Goal: Task Accomplishment & Management: Manage account settings

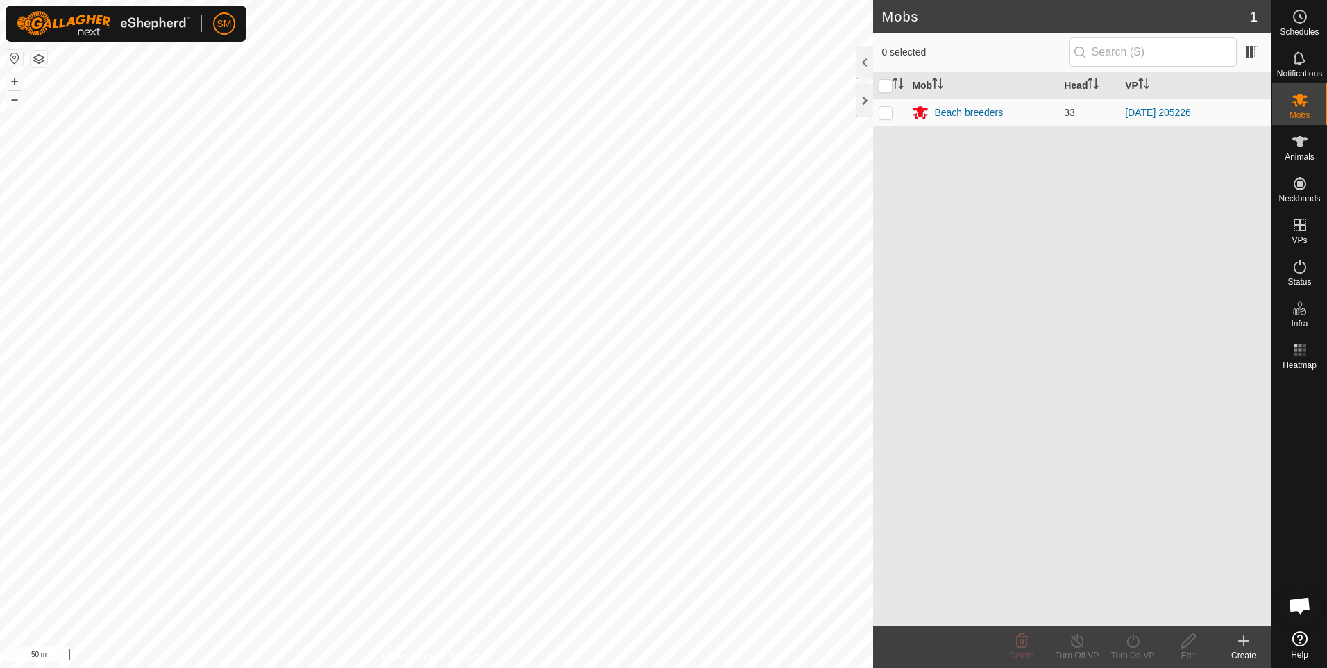
click at [559, 667] on html "SM Schedules Notifications Mobs Animals Neckbands VPs Status Infra Heatmap Help…" at bounding box center [663, 334] width 1327 height 668
click at [484, 0] on html "SM Schedules Notifications Mobs Animals Neckbands VPs Status Infra Heatmap Help…" at bounding box center [663, 334] width 1327 height 668
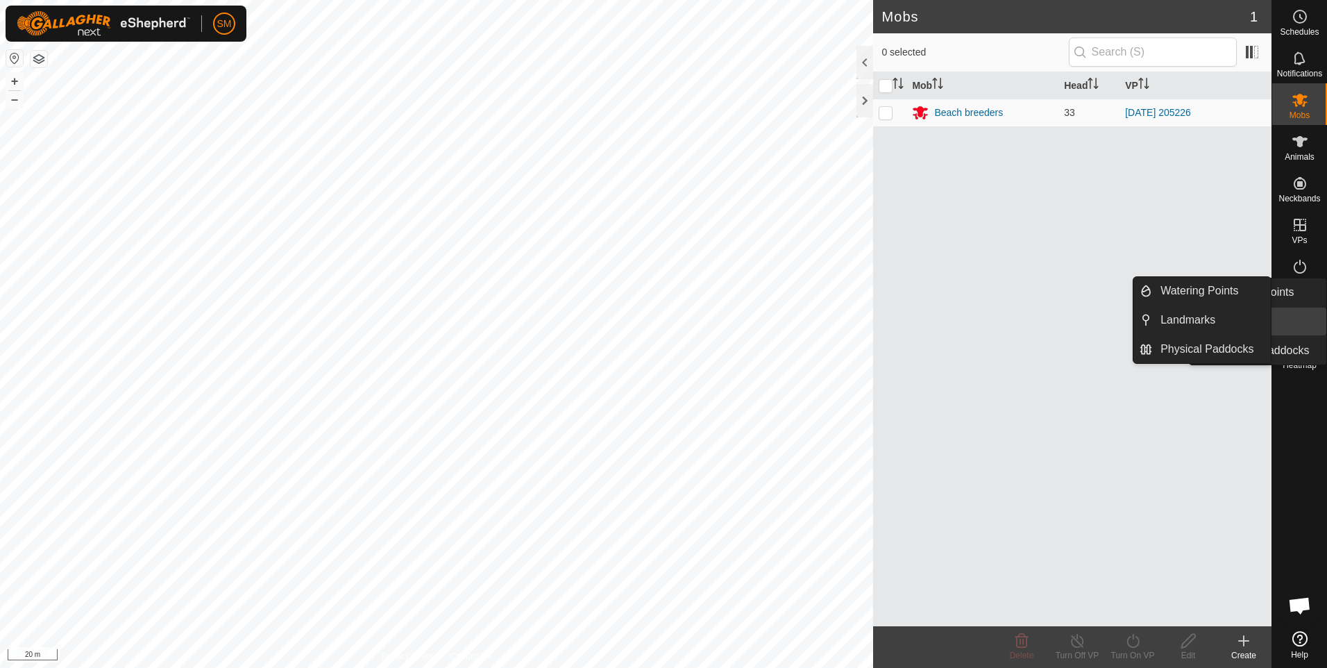
click at [1298, 312] on link "Landmarks" at bounding box center [1267, 321] width 119 height 28
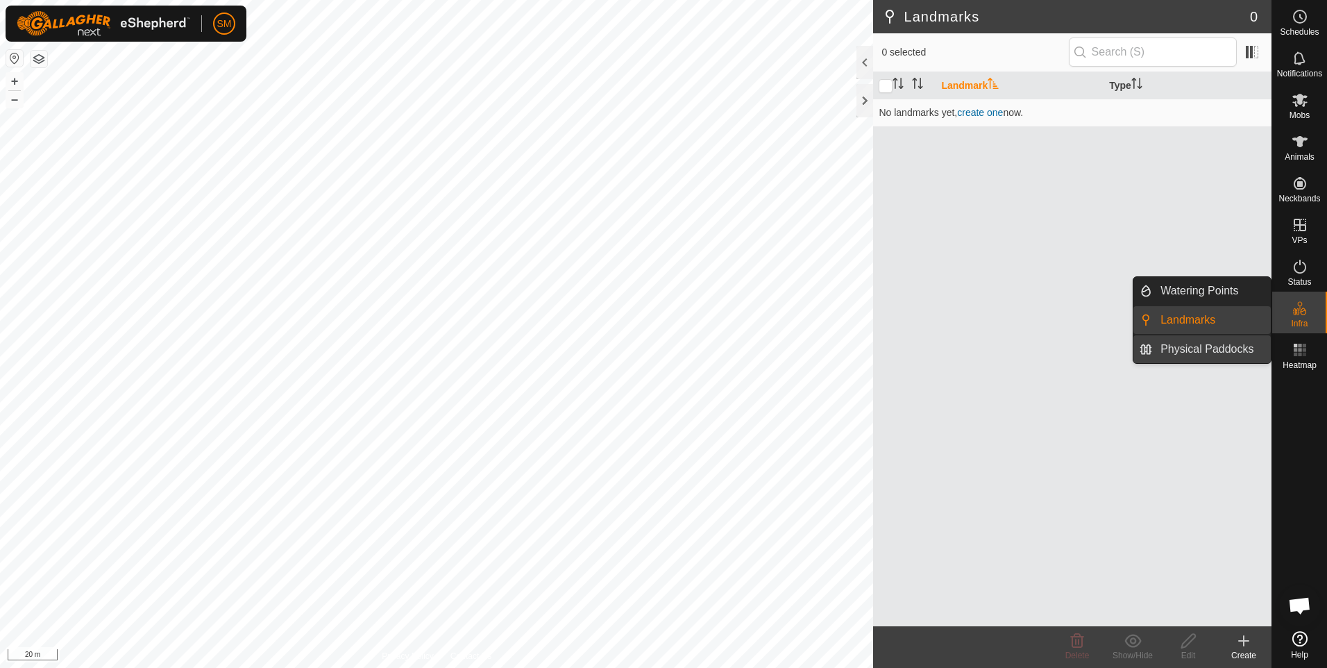
click at [1214, 346] on link "Physical Paddocks" at bounding box center [1211, 349] width 119 height 28
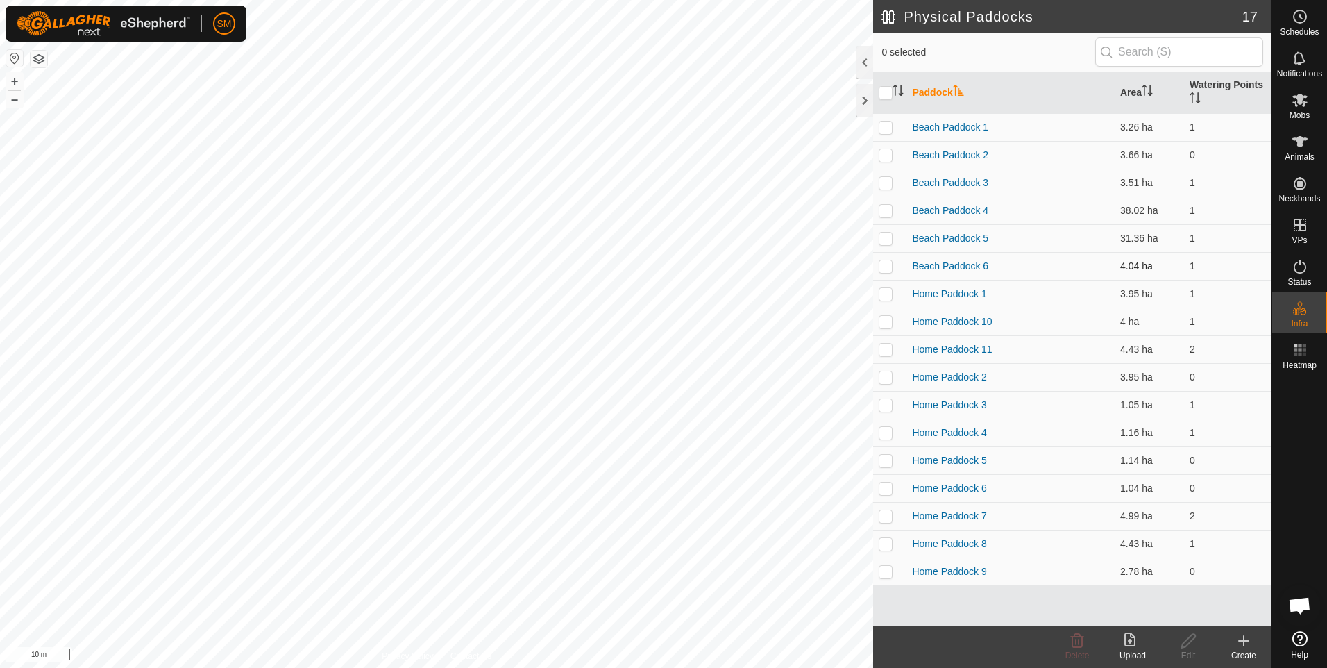
click at [885, 269] on p-checkbox at bounding box center [886, 265] width 14 height 11
checkbox input "true"
click at [1185, 643] on icon at bounding box center [1188, 640] width 17 height 17
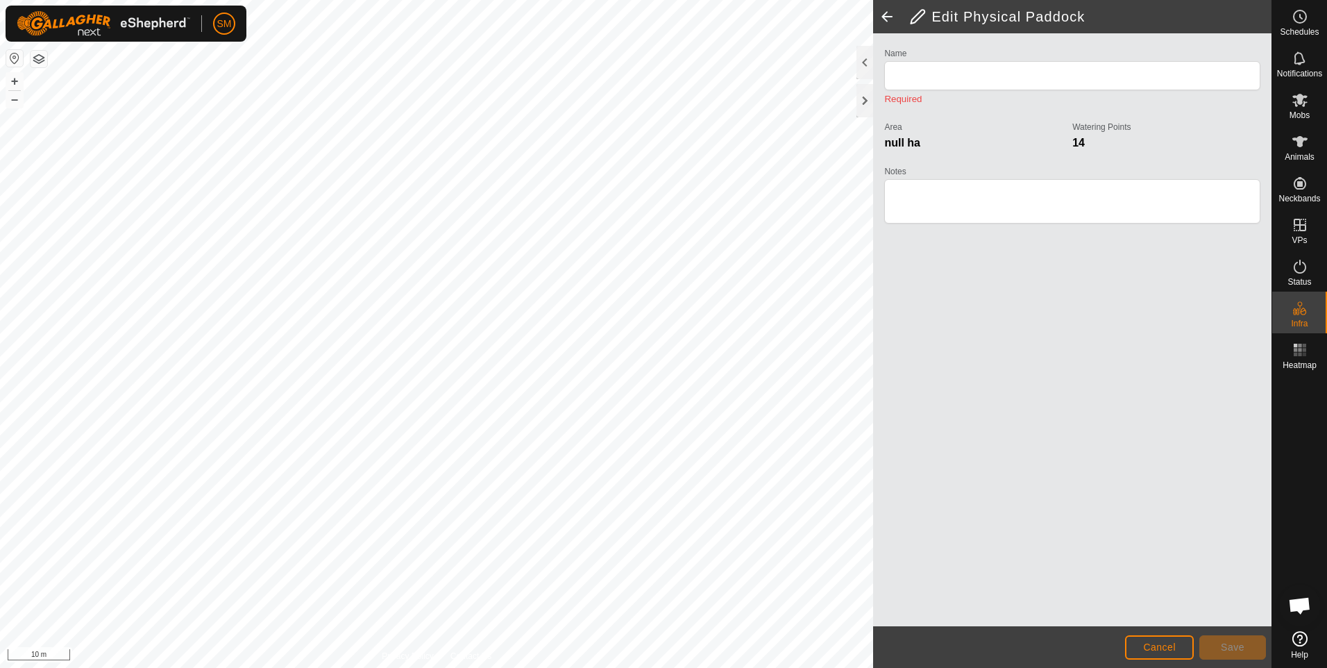
type input "Beach Paddock 6"
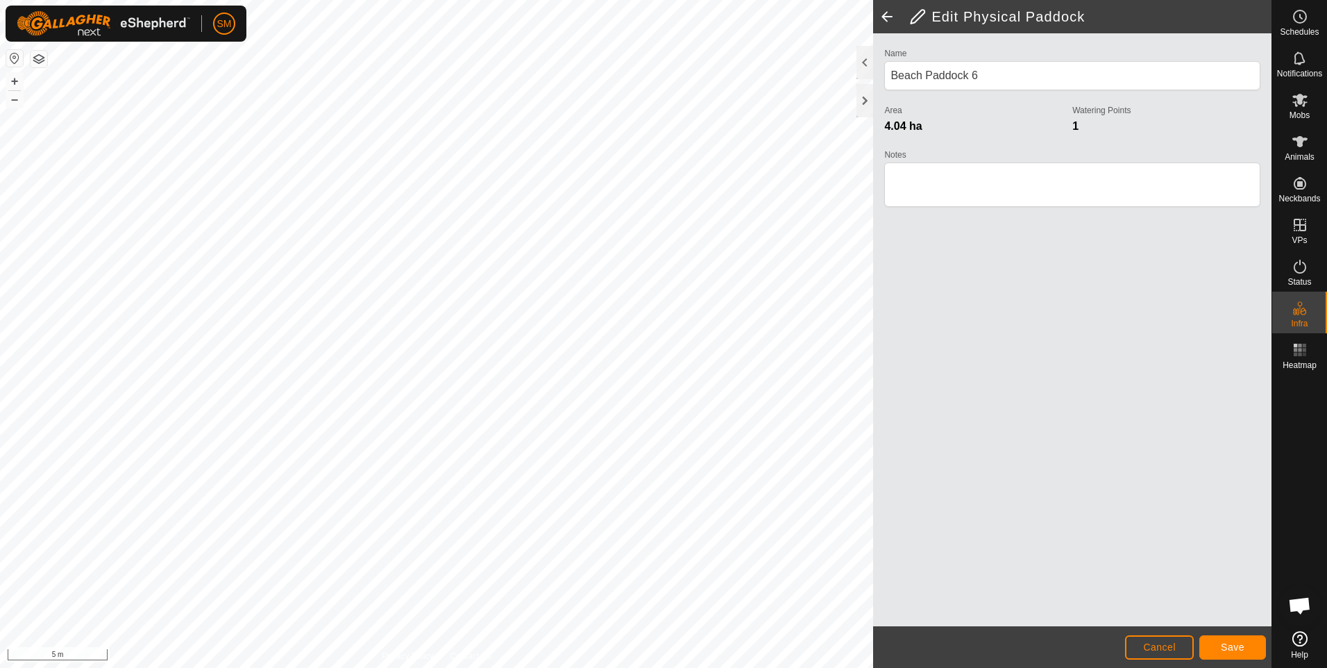
click at [310, 667] on html "SM Schedules Notifications Mobs Animals Neckbands VPs Status Infra Heatmap Help…" at bounding box center [663, 334] width 1327 height 668
click at [339, 667] on html "SM Schedules Notifications Mobs Animals Neckbands VPs Status Infra Heatmap Help…" at bounding box center [663, 334] width 1327 height 668
click at [370, 667] on html "SM Schedules Notifications Mobs Animals Neckbands VPs Status Infra Heatmap Help…" at bounding box center [663, 334] width 1327 height 668
click at [356, 667] on html "SM Schedules Notifications Mobs Animals Neckbands VPs Status Infra Heatmap Help…" at bounding box center [663, 334] width 1327 height 668
click at [0, 326] on html "SM Schedules Notifications Mobs Animals Neckbands VPs Status Infra Heatmap Help…" at bounding box center [663, 334] width 1327 height 668
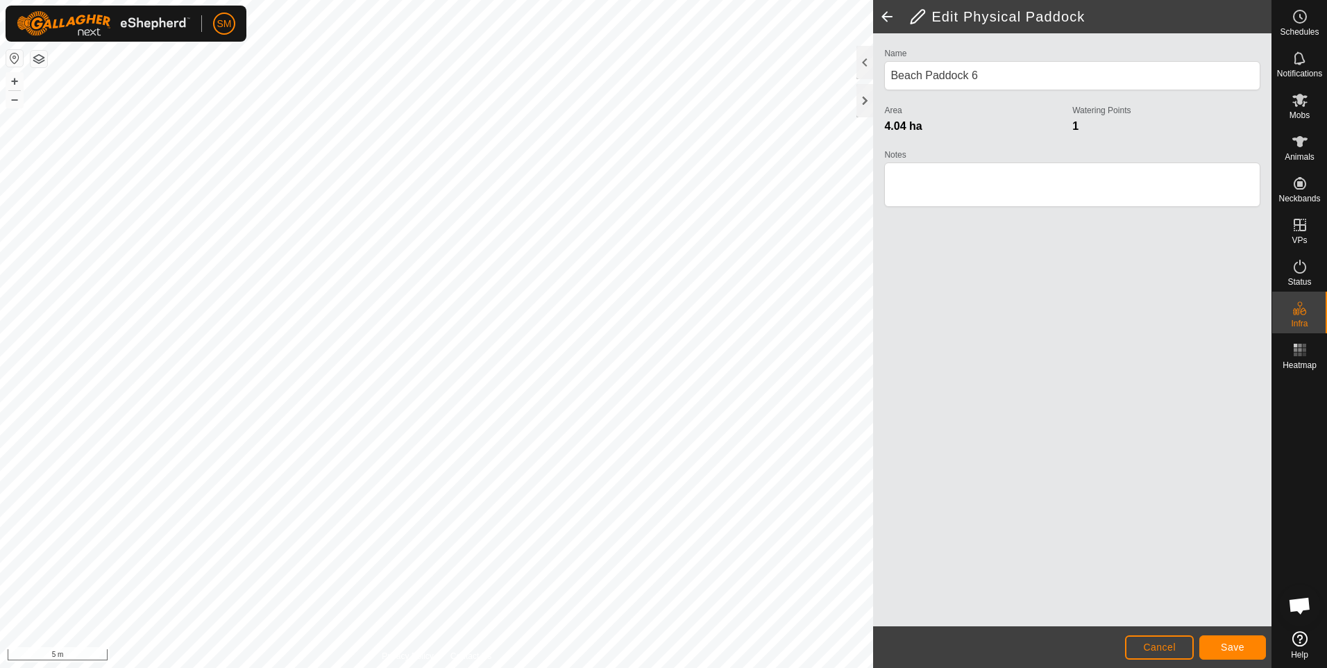
click at [0, 303] on html "SM Schedules Notifications Mobs Animals Neckbands VPs Status Infra Heatmap Help…" at bounding box center [663, 334] width 1327 height 668
click at [0, 369] on html "SM Schedules Notifications Mobs Animals Neckbands VPs Status Infra Heatmap Help…" at bounding box center [663, 334] width 1327 height 668
click at [1222, 643] on span "Save" at bounding box center [1233, 646] width 24 height 11
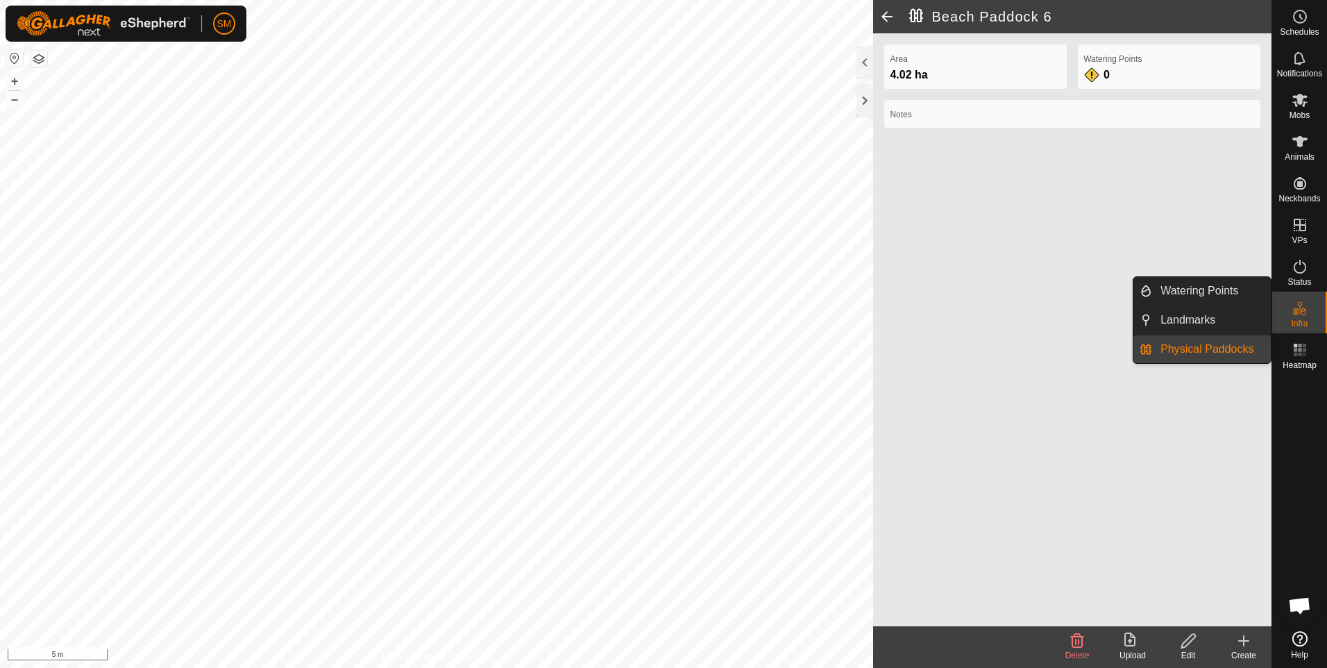
click at [1231, 347] on link "Physical Paddocks" at bounding box center [1211, 349] width 119 height 28
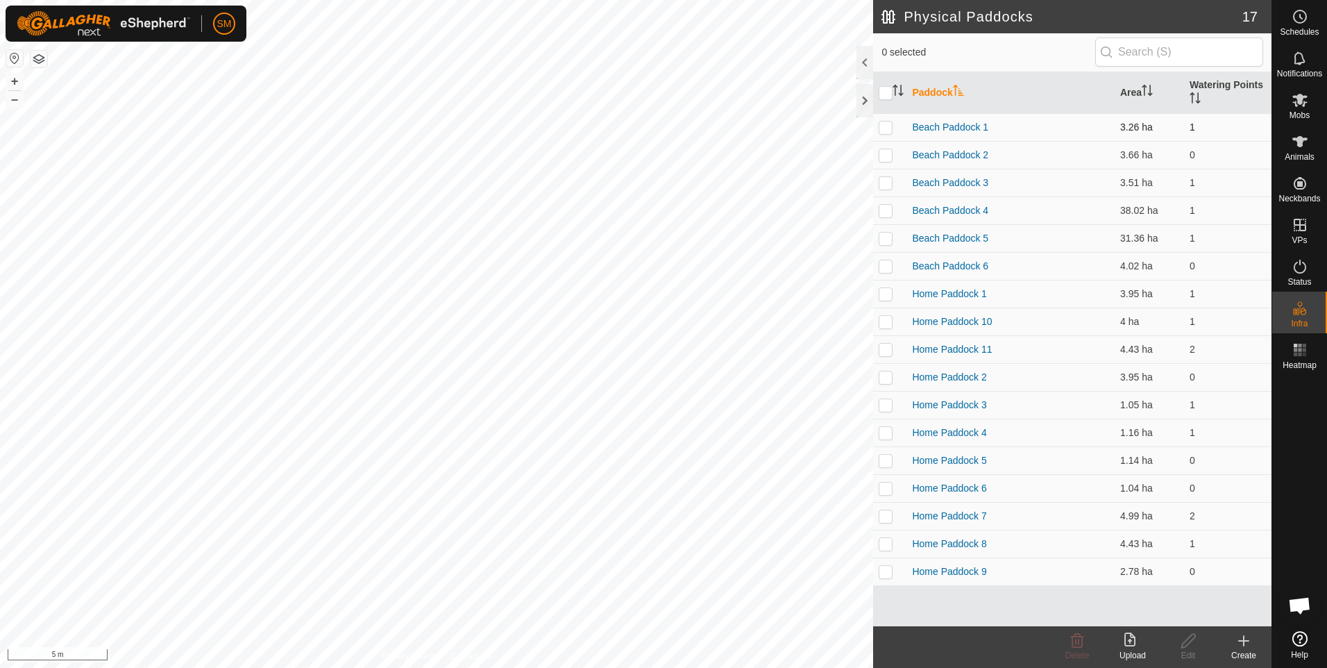
click at [885, 126] on p-checkbox at bounding box center [886, 126] width 14 height 11
checkbox input "true"
click at [1188, 648] on icon at bounding box center [1188, 640] width 17 height 17
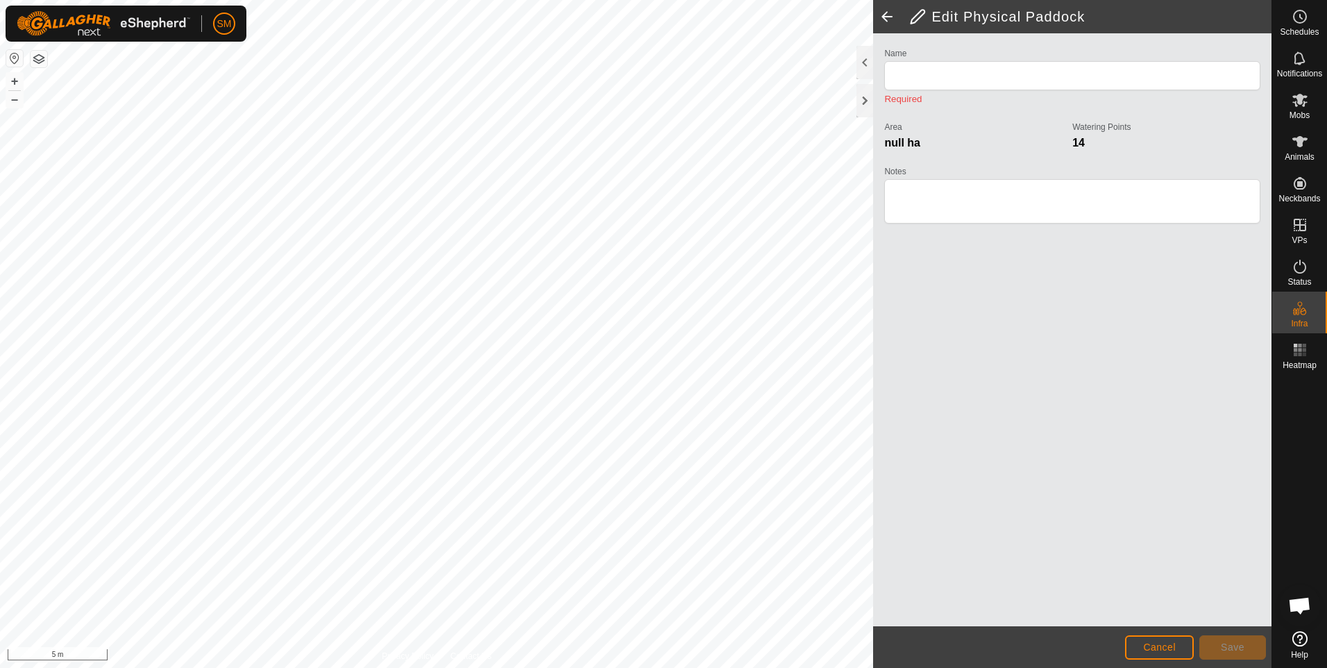
type input "Beach Paddock 1"
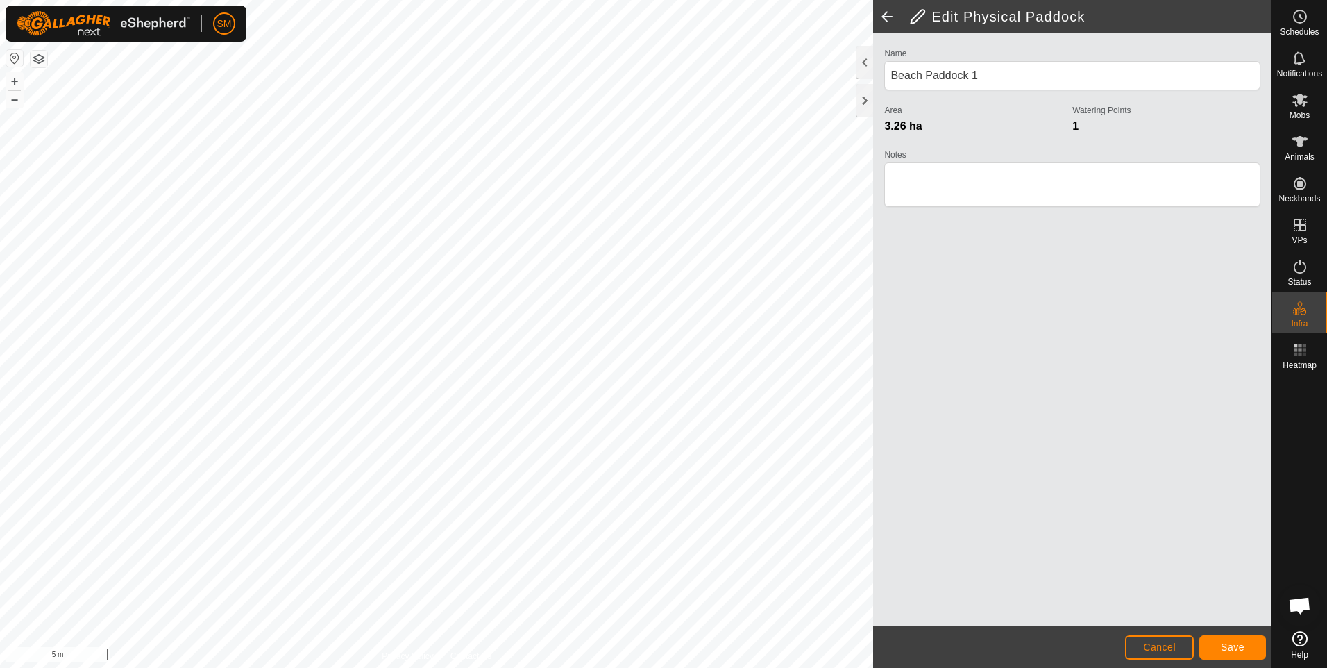
click at [891, 381] on div "Edit Physical Paddock Name Beach Paddock 1 Area 3.26 ha Watering Points 1 Notes…" at bounding box center [635, 334] width 1271 height 668
click at [927, 478] on div "Edit Physical Paddock Name Beach Paddock 1 Area 3.26 ha Watering Points 1 Notes…" at bounding box center [635, 334] width 1271 height 668
click at [541, 0] on html "SM Schedules Notifications Mobs Animals Neckbands VPs Status Infra Heatmap Help…" at bounding box center [663, 334] width 1327 height 668
click at [548, 0] on html "SM Schedules Notifications Mobs Animals Neckbands VPs Status Infra Heatmap Help…" at bounding box center [663, 334] width 1327 height 668
click at [512, 0] on html "SM Schedules Notifications Mobs Animals Neckbands VPs Status Infra Heatmap Help…" at bounding box center [663, 334] width 1327 height 668
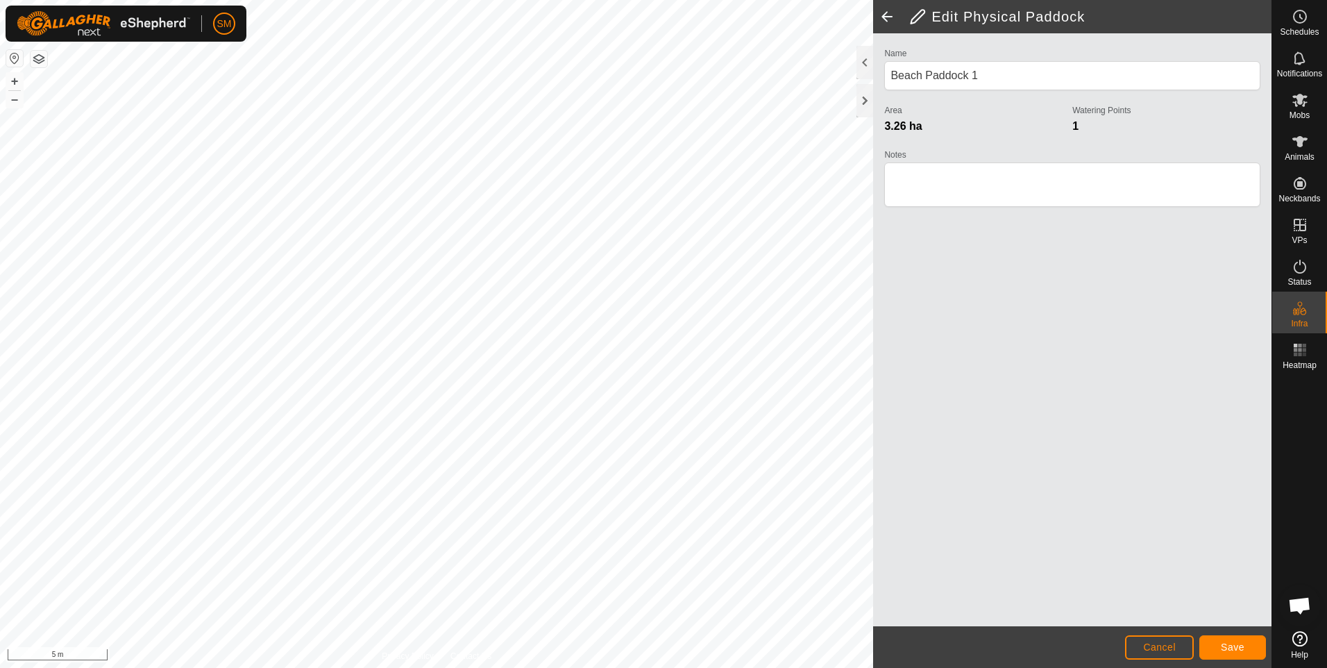
click at [392, 0] on html "SM Schedules Notifications Mobs Animals Neckbands VPs Status Infra Heatmap Help…" at bounding box center [663, 334] width 1327 height 668
click at [341, 667] on html "SM Schedules Notifications Mobs Animals Neckbands VPs Status Infra Heatmap Help…" at bounding box center [663, 334] width 1327 height 668
click at [349, 667] on html "SM Schedules Notifications Mobs Animals Neckbands VPs Status Infra Heatmap Help…" at bounding box center [663, 334] width 1327 height 668
click at [332, 667] on html "SM Schedules Notifications Mobs Animals Neckbands VPs Status Infra Heatmap Help…" at bounding box center [663, 334] width 1327 height 668
click at [341, 667] on html "SM Schedules Notifications Mobs Animals Neckbands VPs Status Infra Heatmap Help…" at bounding box center [663, 334] width 1327 height 668
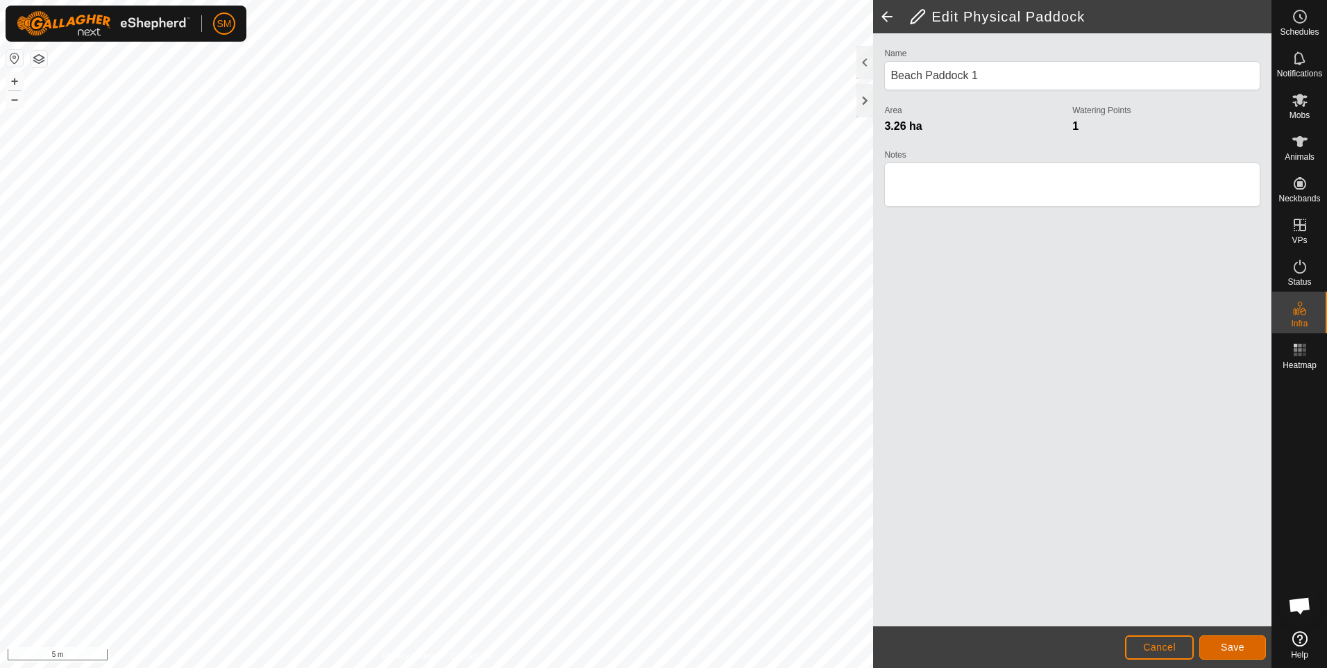
click at [1226, 643] on span "Save" at bounding box center [1233, 646] width 24 height 11
